Goal: Navigation & Orientation: Find specific page/section

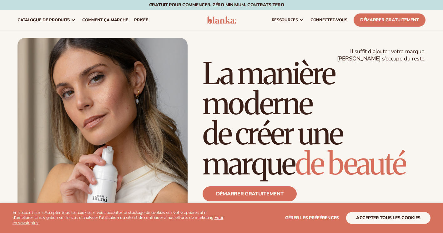
scroll to position [2305, 0]
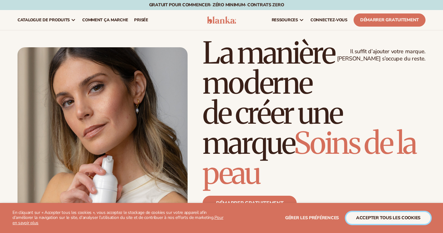
click at [358, 216] on button "Accepter tous les cookies" at bounding box center [388, 218] width 84 height 12
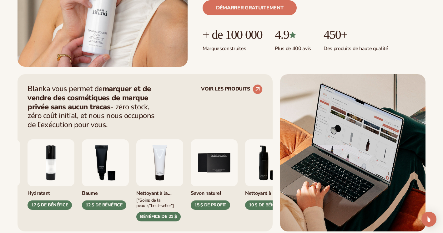
scroll to position [188, 0]
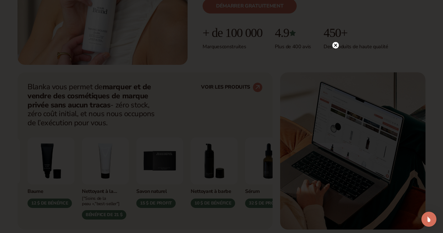
click at [335, 44] on circle at bounding box center [335, 45] width 7 height 7
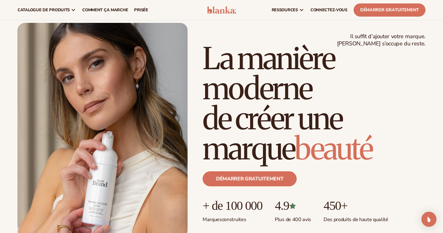
scroll to position [0, 0]
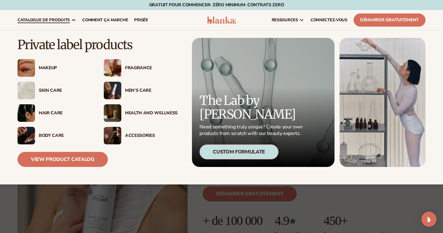
click at [54, 91] on div "Skin Care" at bounding box center [65, 90] width 53 height 5
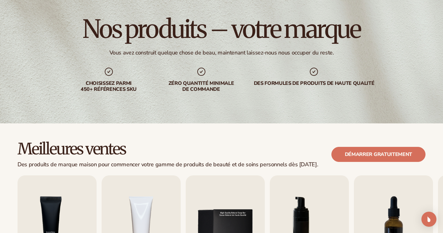
scroll to position [156, 0]
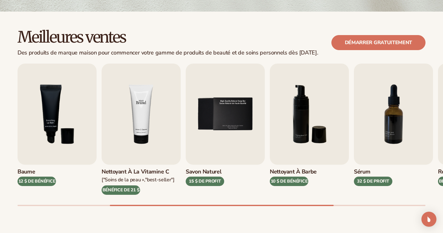
click at [126, 99] on img "4 / 9" at bounding box center [141, 113] width 79 height 101
click at [138, 133] on img "4 / 9" at bounding box center [141, 113] width 79 height 101
click at [130, 170] on h3 "Nettoyant à la vitamine C" at bounding box center [138, 171] width 73 height 7
click at [130, 188] on div "BÉNÉFICE DE 21 $" at bounding box center [121, 189] width 38 height 9
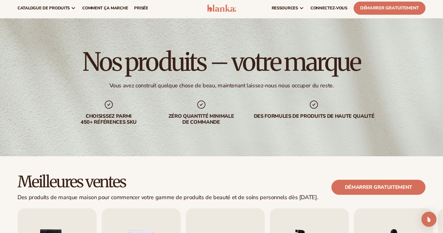
scroll to position [0, 0]
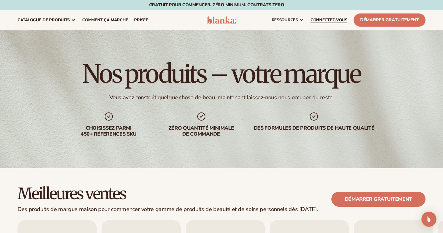
click at [313, 20] on span "CONNECTEZ-VOUS" at bounding box center [328, 20] width 37 height 5
